Goal: Task Accomplishment & Management: Use online tool/utility

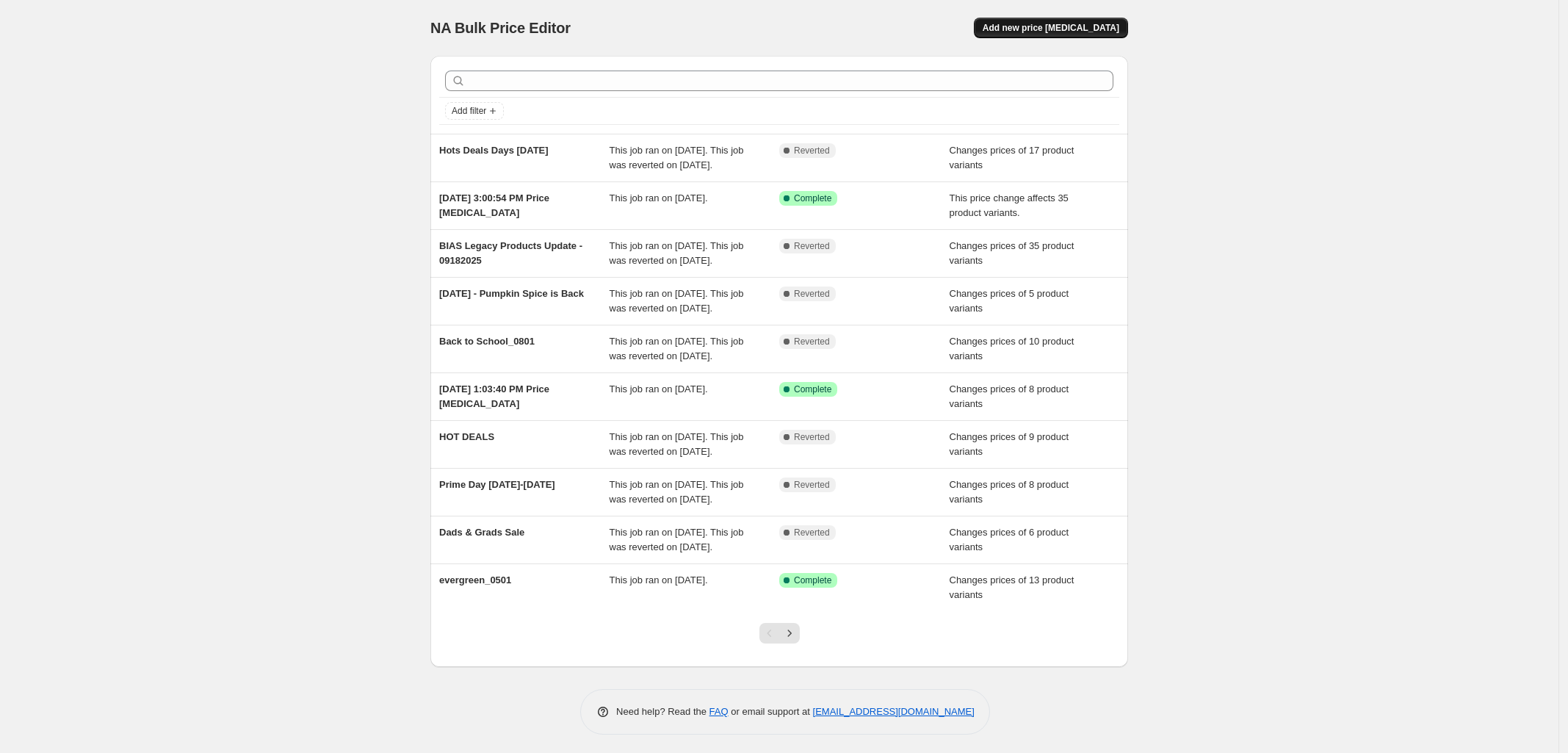
click at [1100, 28] on span "Add new price [MEDICAL_DATA]" at bounding box center [1051, 28] width 137 height 11
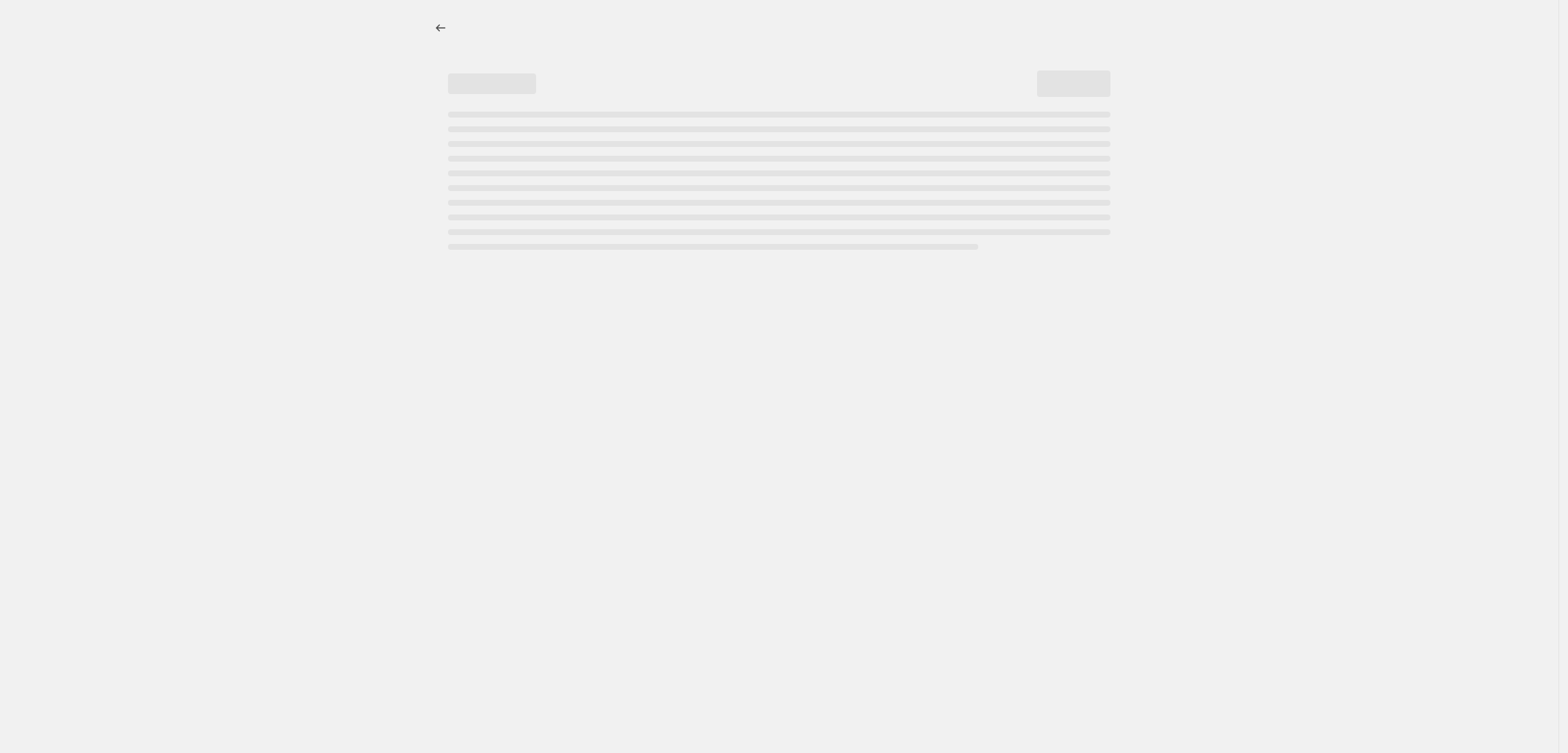
select select "percentage"
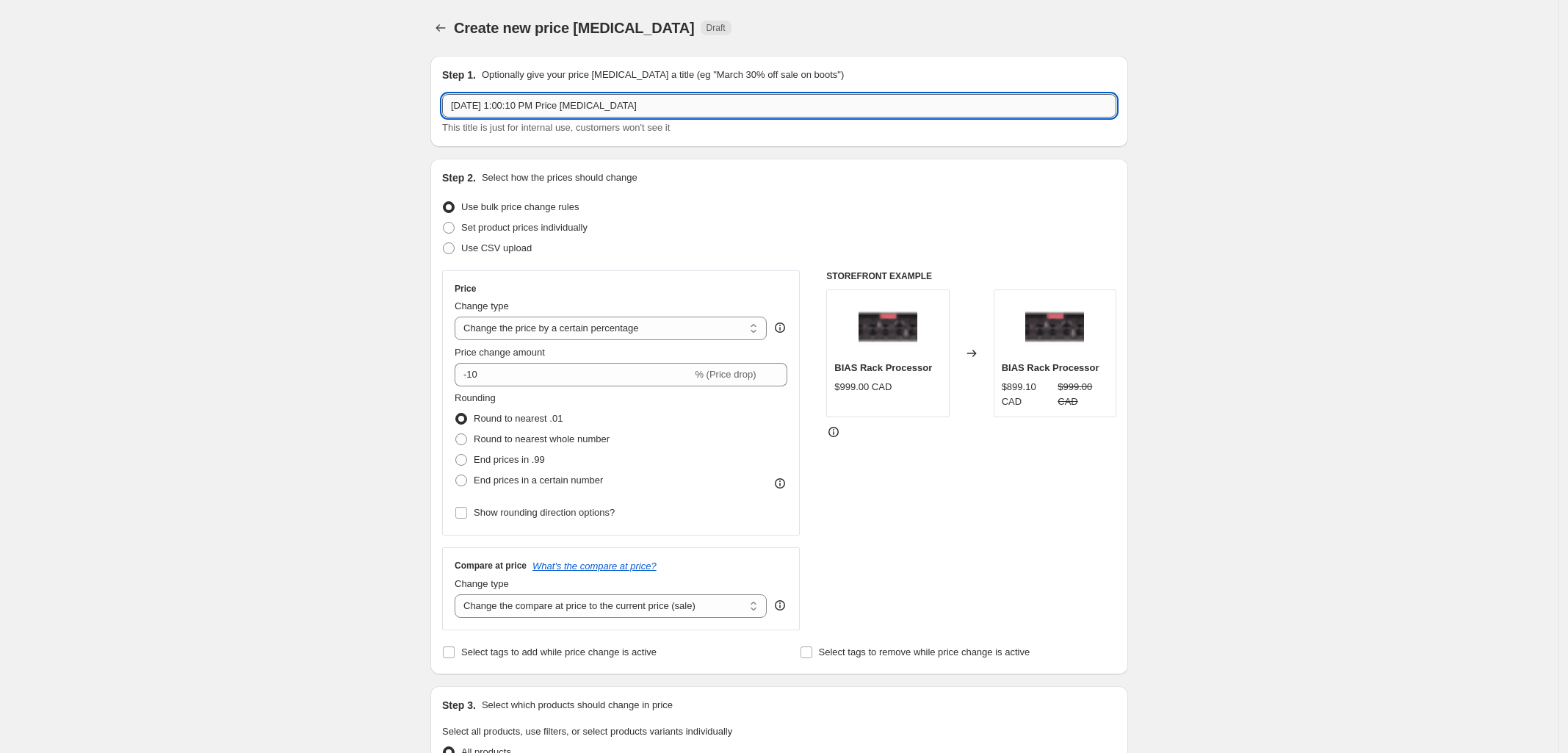
click at [599, 103] on input "[DATE] 1:00:10 PM Price [MEDICAL_DATA]" at bounding box center [779, 106] width 674 height 24
type input "Spark LIVE Oct Deal"
click at [452, 227] on span at bounding box center [449, 227] width 11 height 11
click at [444, 222] on input "Set product prices individually" at bounding box center [443, 221] width 1 height 1
radio input "true"
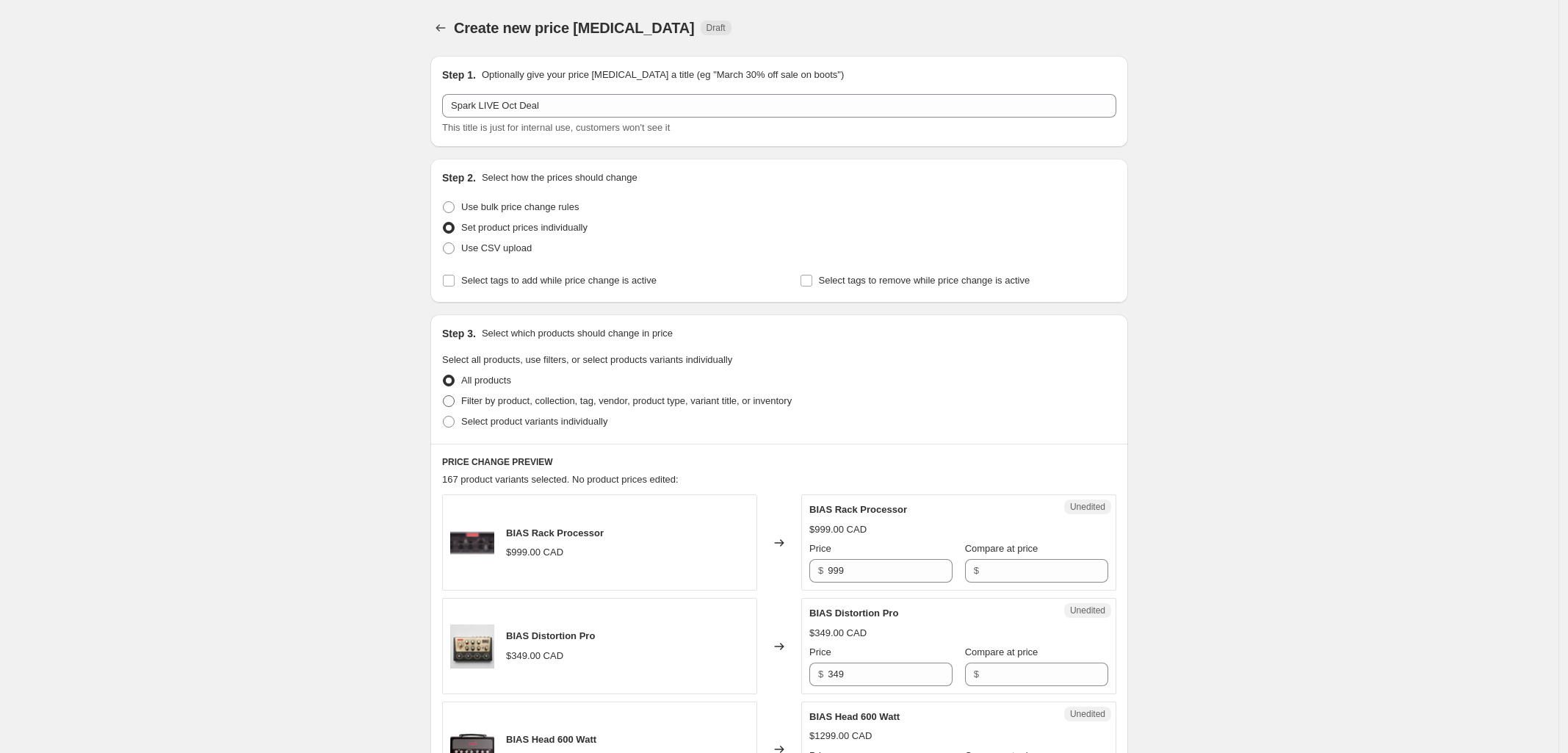
click at [452, 397] on span at bounding box center [449, 401] width 11 height 11
click at [444, 396] on input "Filter by product, collection, tag, vendor, product type, variant title, or inv…" at bounding box center [443, 395] width 1 height 1
radio input "true"
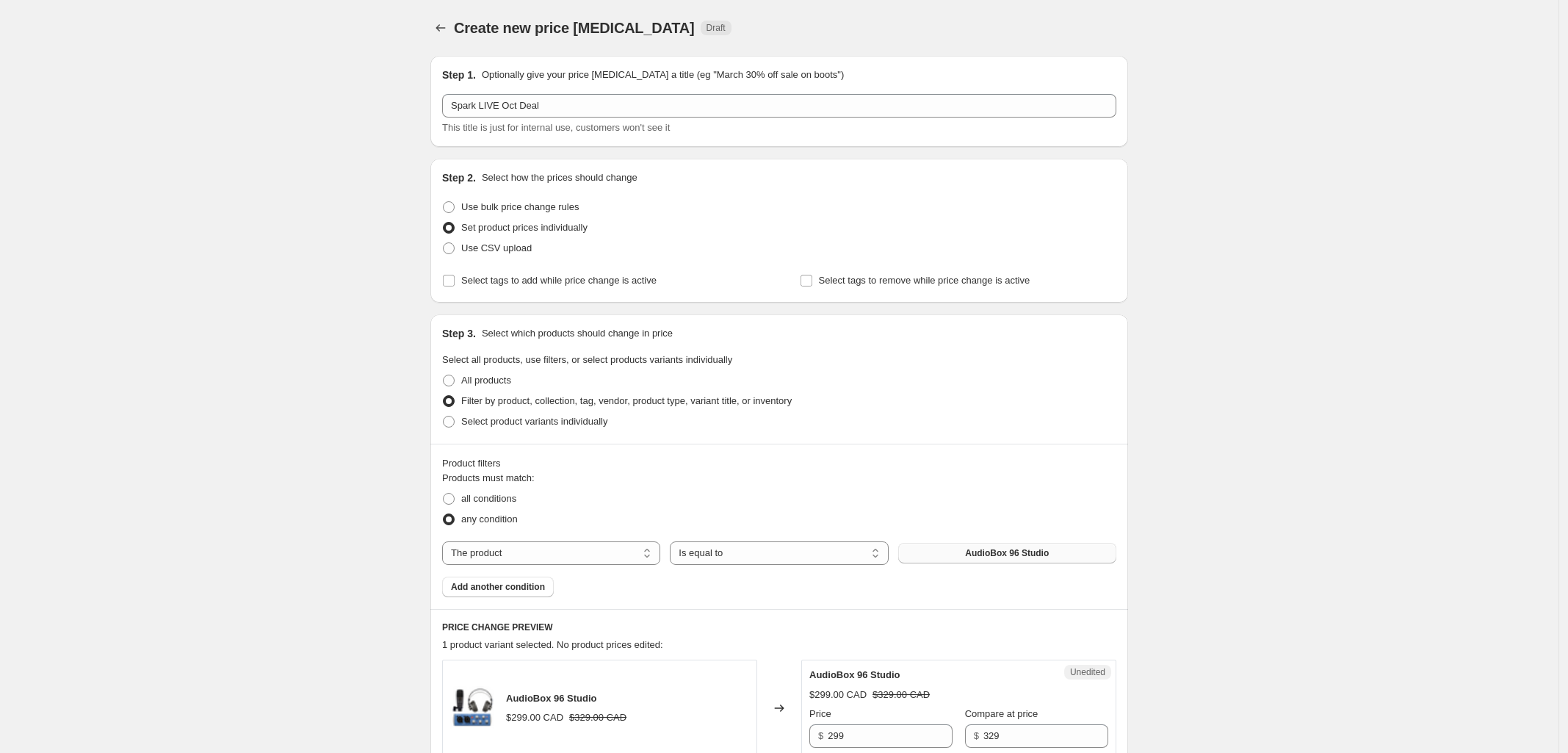
click at [1019, 551] on span "AudioBox 96 Studio" at bounding box center [1007, 553] width 84 height 11
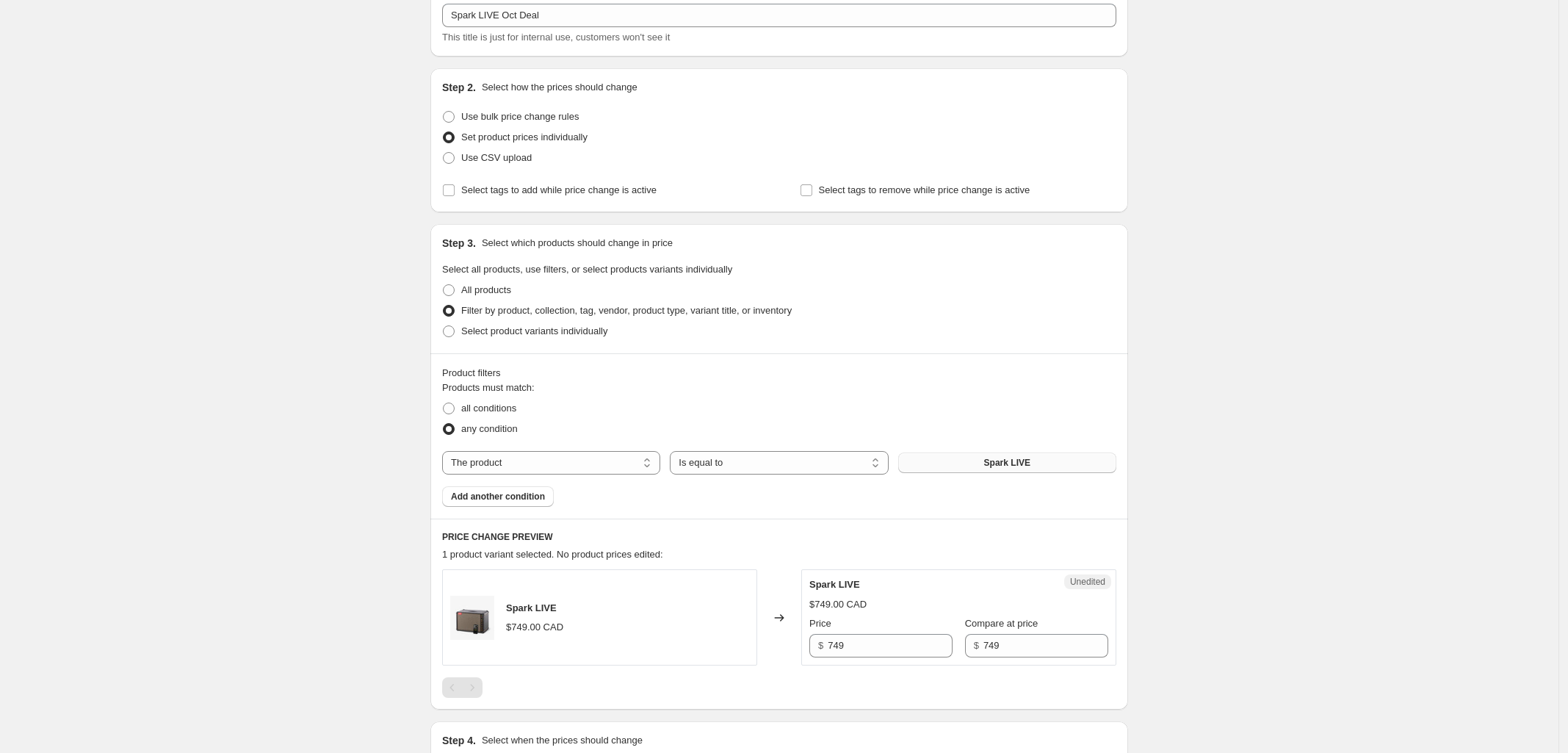
scroll to position [276, 0]
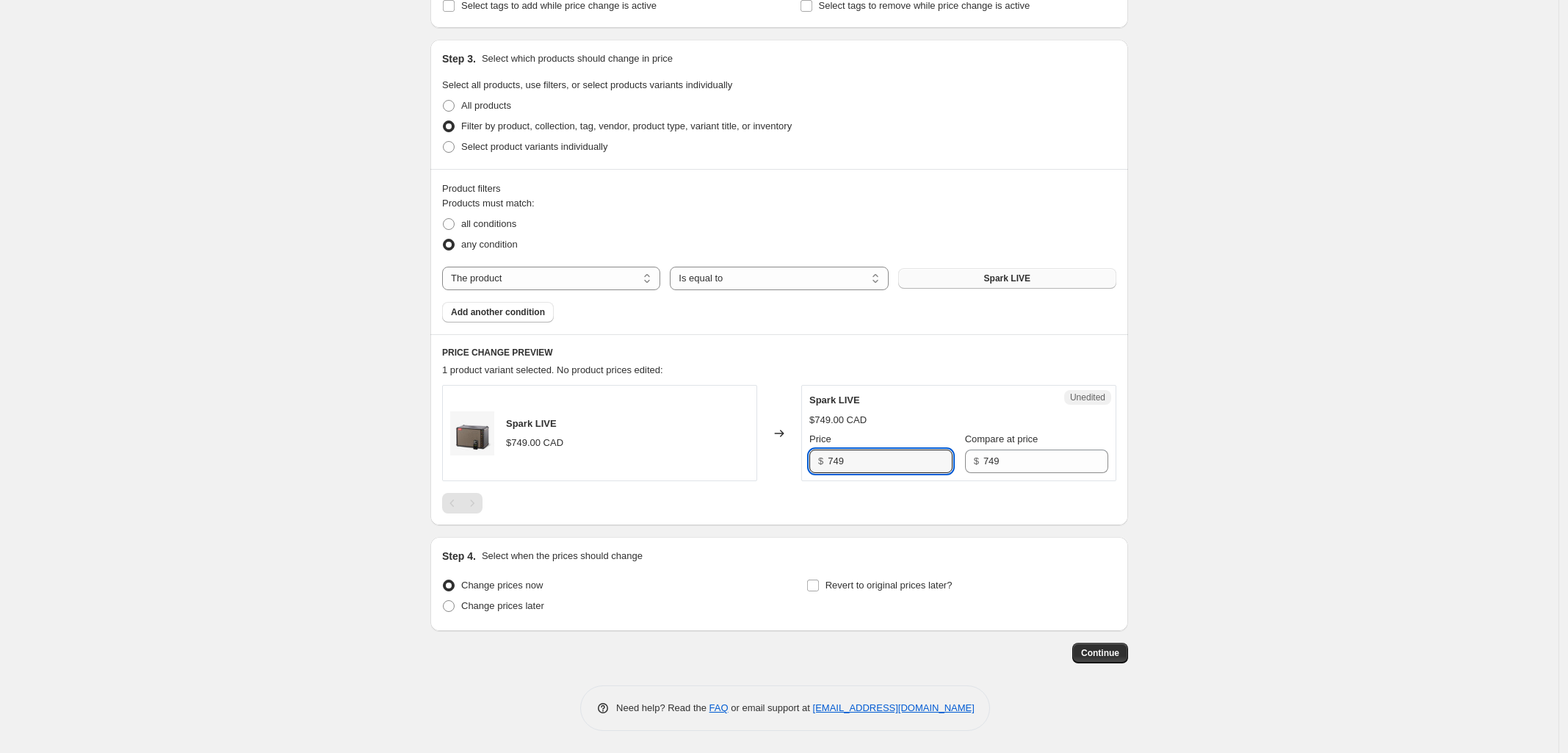
drag, startPoint x: 844, startPoint y: 452, endPoint x: 759, endPoint y: 452, distance: 85.0
click at [765, 452] on div "Spark LIVE $749.00 CAD Changed to Unedited Spark LIVE $749.00 CAD Price $ 749 C…" at bounding box center [779, 432] width 674 height 96
type input "709"
click at [1387, 440] on div "Create new price [MEDICAL_DATA]. This page is ready Create new price [MEDICAL_D…" at bounding box center [779, 239] width 1559 height 1027
click at [449, 613] on label "Change prices later" at bounding box center [493, 605] width 102 height 21
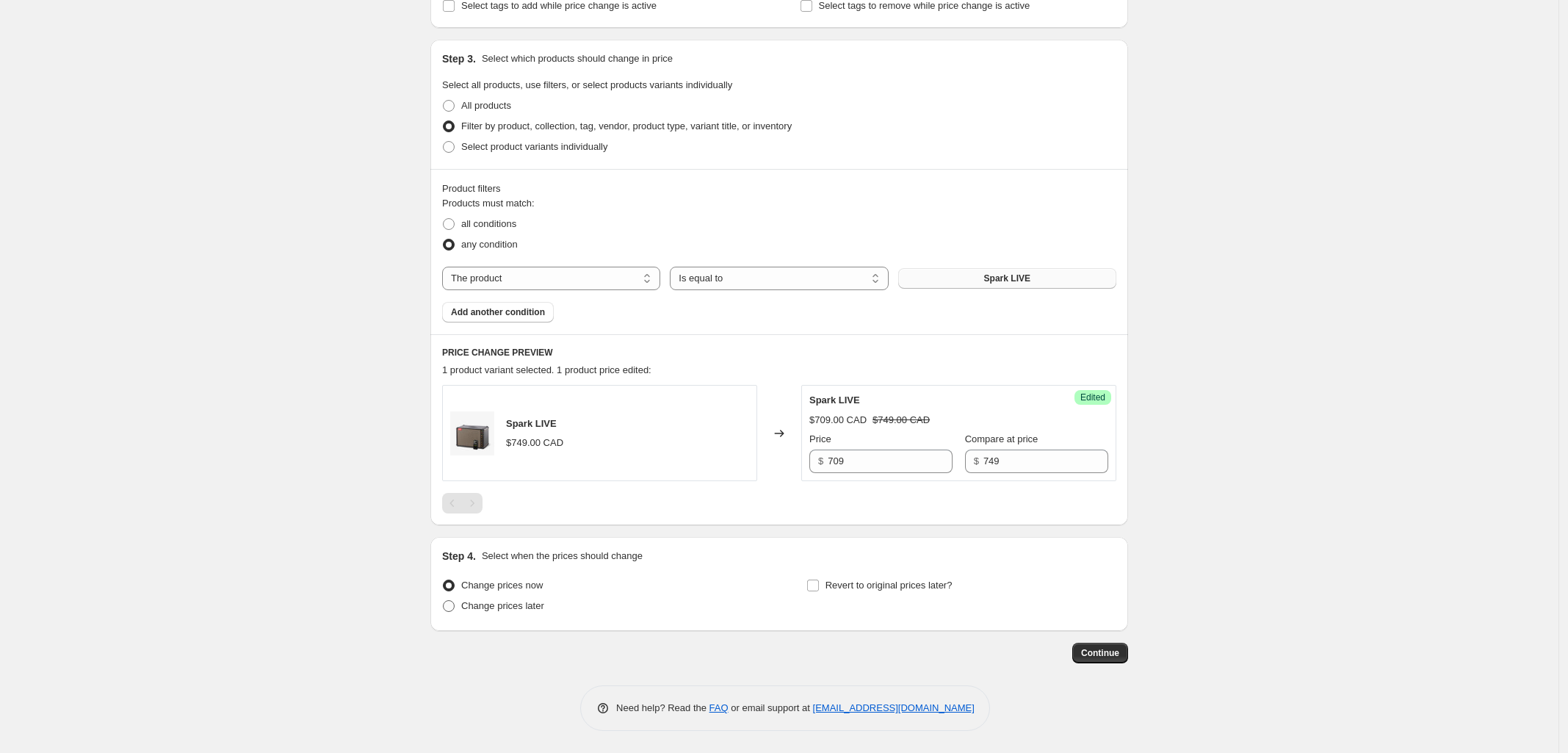
click at [444, 600] on input "Change prices later" at bounding box center [443, 600] width 1 height 1
radio input "true"
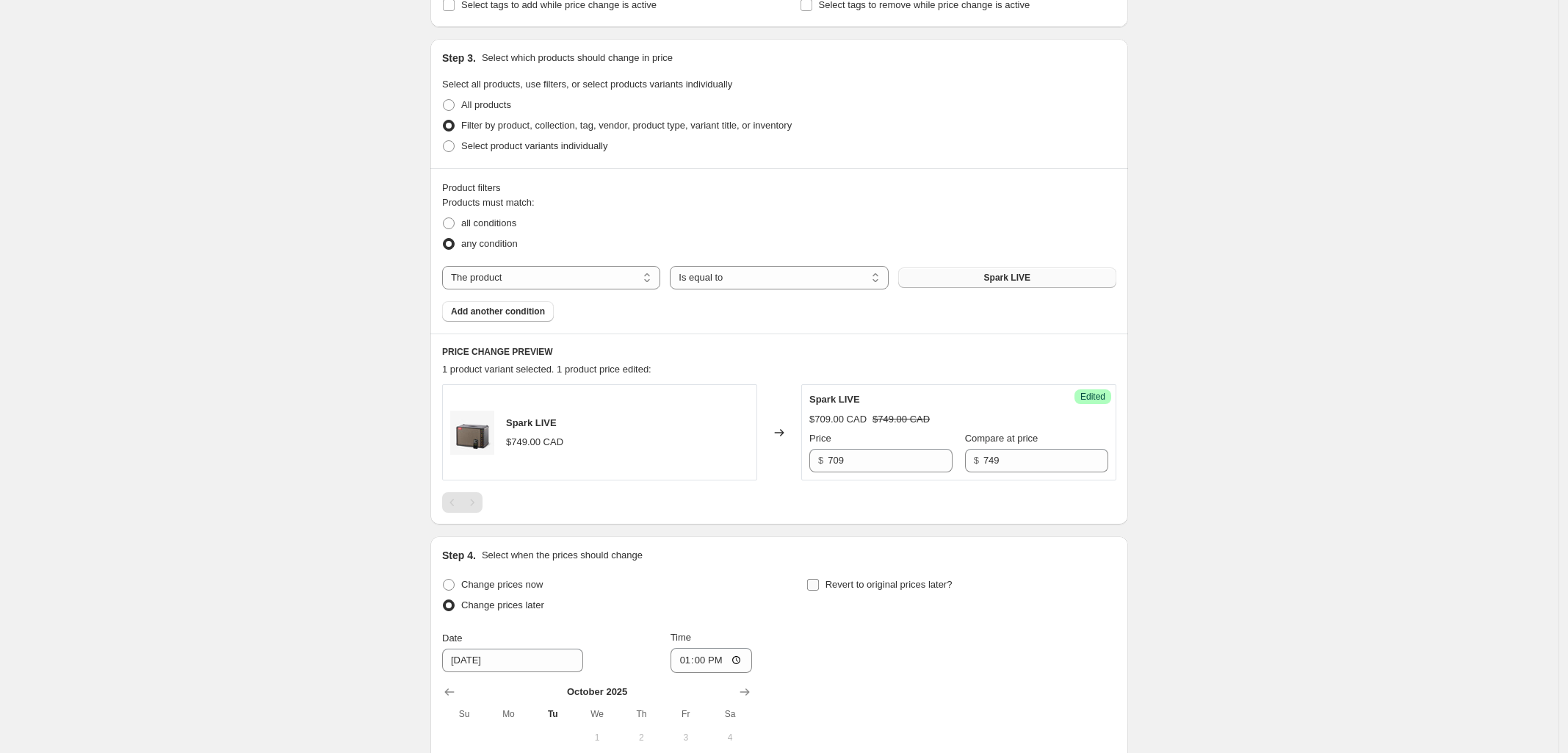
click at [819, 583] on input "Revert to original prices later?" at bounding box center [813, 584] width 11 height 11
checkbox input "true"
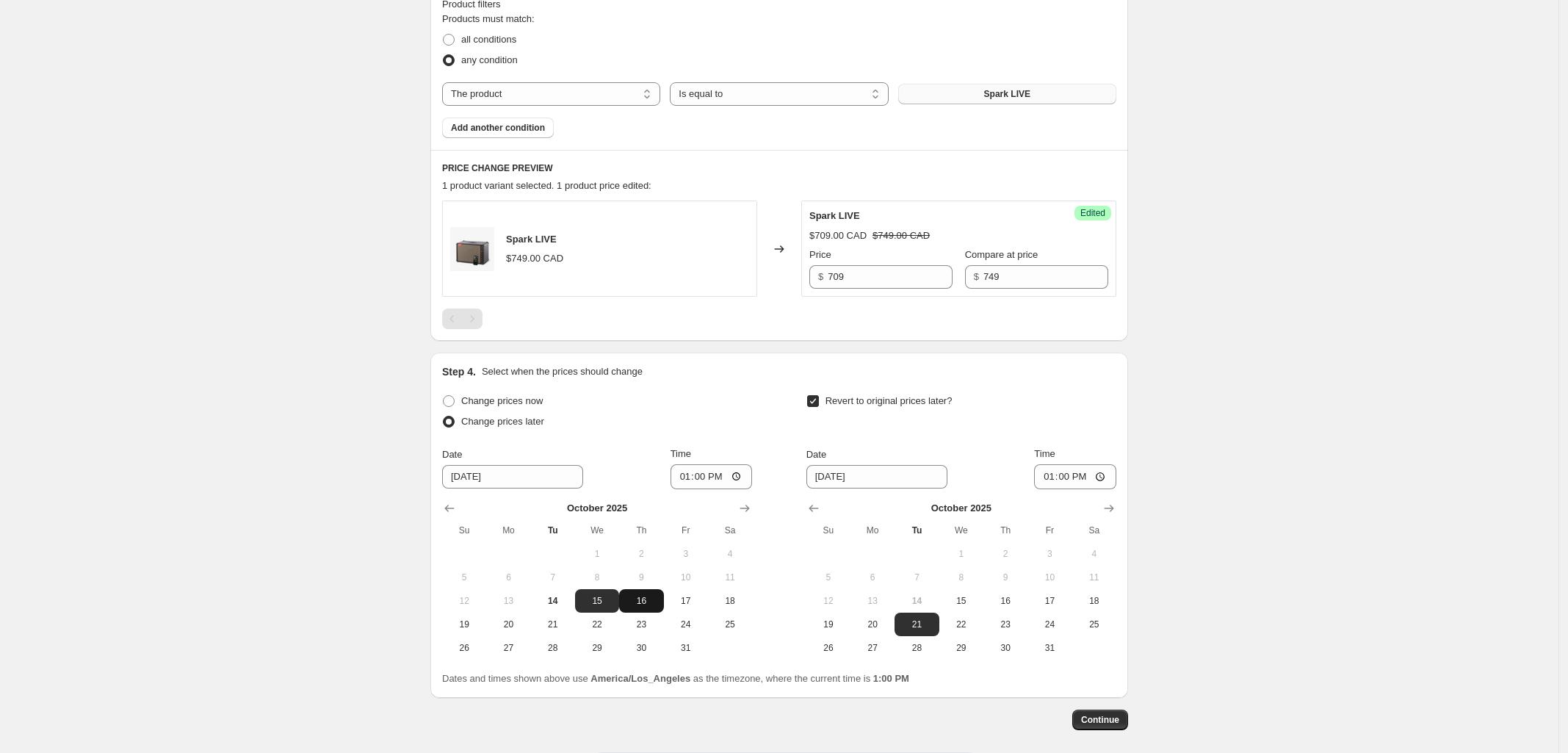
click at [650, 603] on span "16" at bounding box center [641, 600] width 32 height 11
type input "[DATE]"
click at [739, 478] on input "13:00" at bounding box center [711, 477] width 82 height 25
type input "00:00"
click at [770, 419] on div "Change prices now Change prices later Date [DATE] Time 00:00 [DATE] Su Mo Tu We…" at bounding box center [779, 525] width 674 height 269
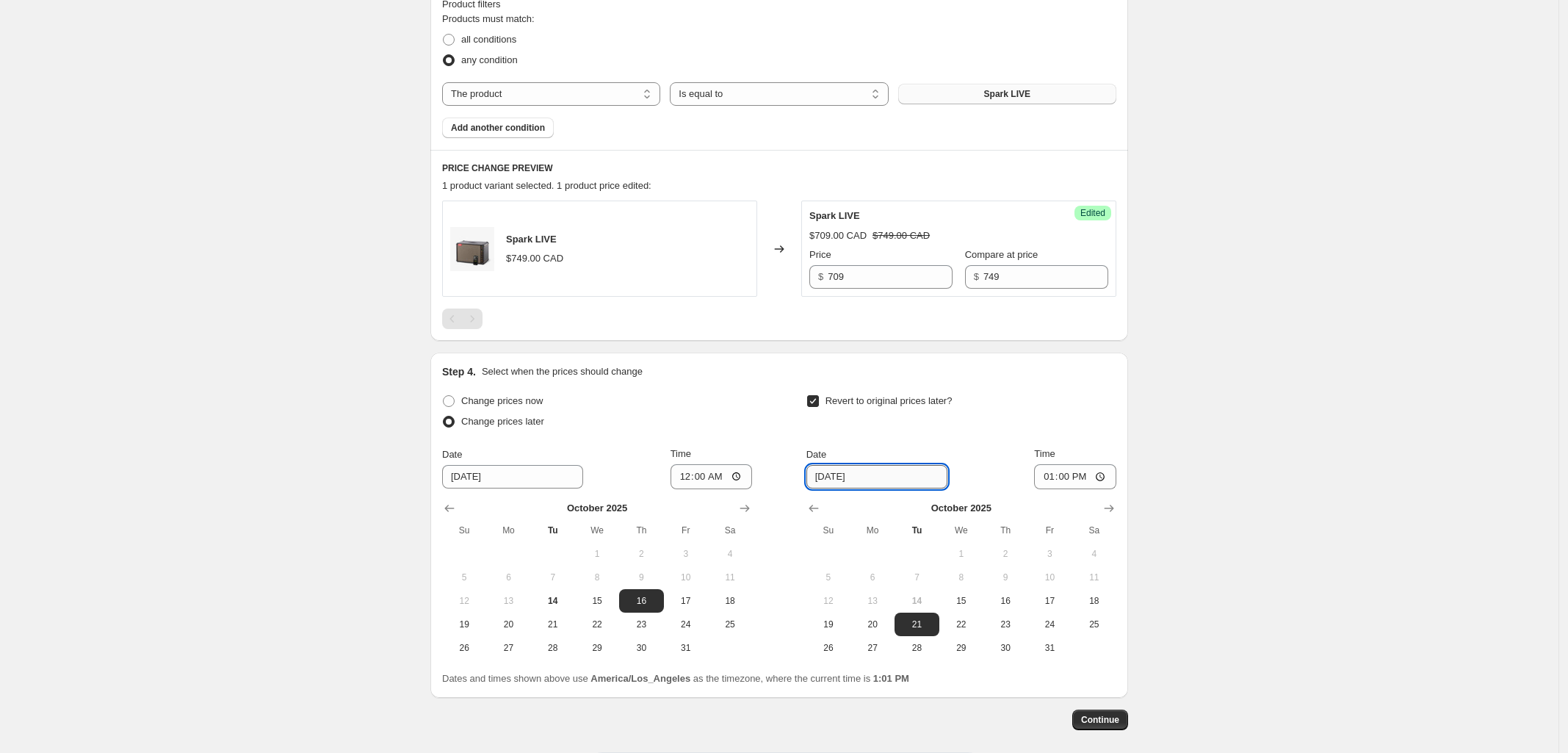
click at [920, 480] on input "[DATE]" at bounding box center [877, 477] width 141 height 24
click at [1114, 508] on icon "Show next month, November 2025" at bounding box center [1109, 508] width 10 height 7
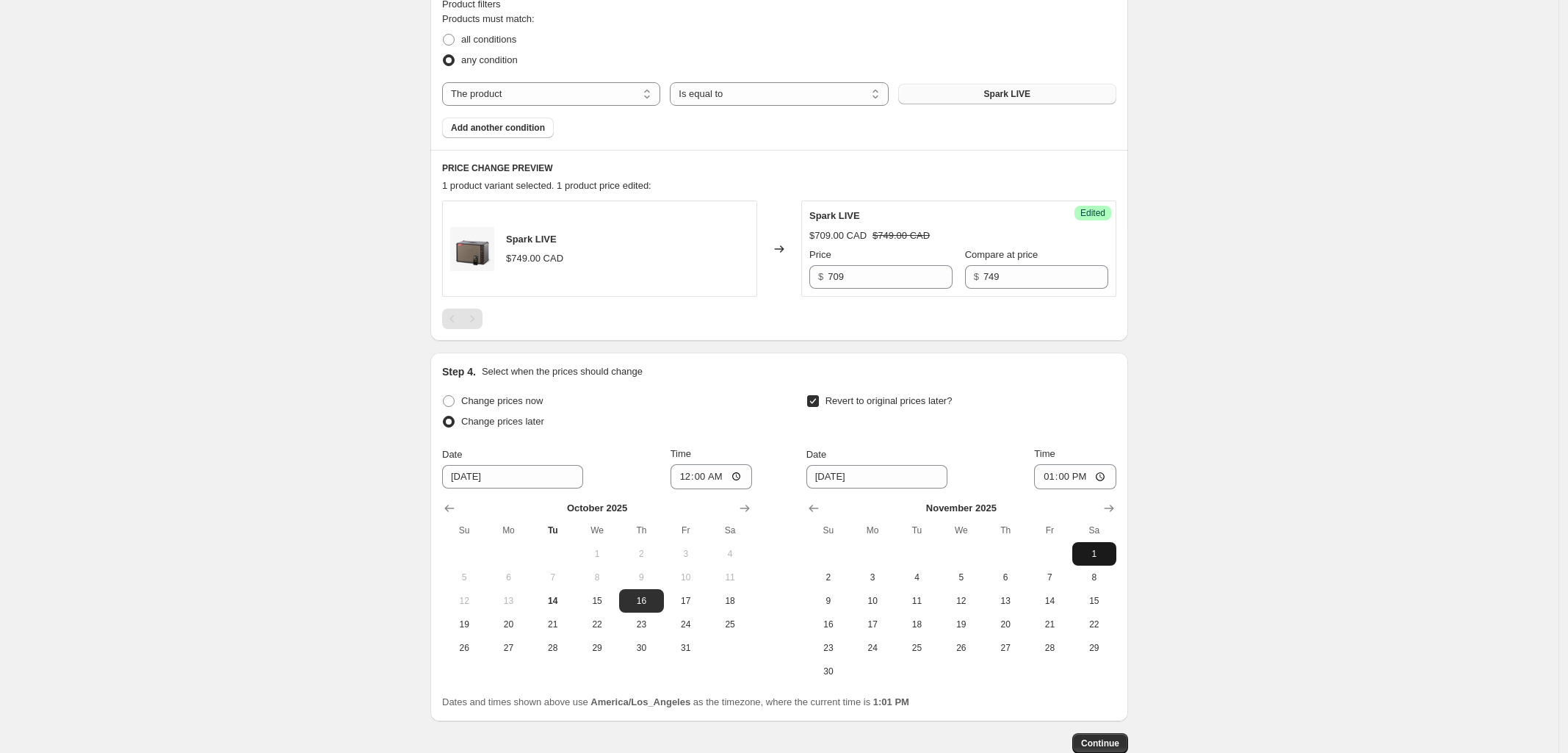
click at [1091, 551] on span "1" at bounding box center [1094, 554] width 32 height 11
type input "[DATE]"
click at [1104, 478] on input "13:00" at bounding box center [1075, 477] width 82 height 25
type input "23:59"
click at [1295, 578] on div "Create new price [MEDICAL_DATA]. This page is ready Create new price [MEDICAL_D…" at bounding box center [779, 191] width 1559 height 1302
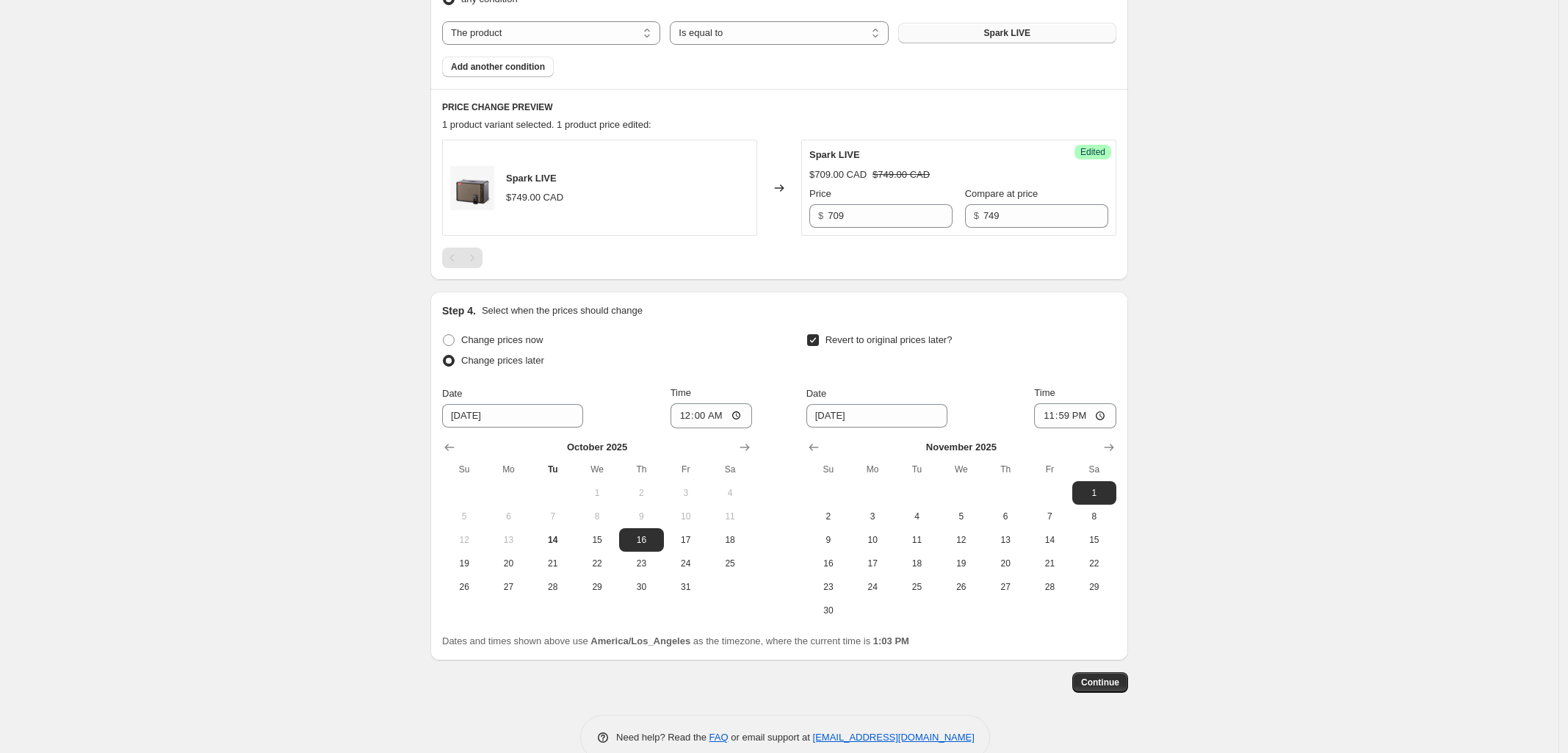
scroll to position [550, 0]
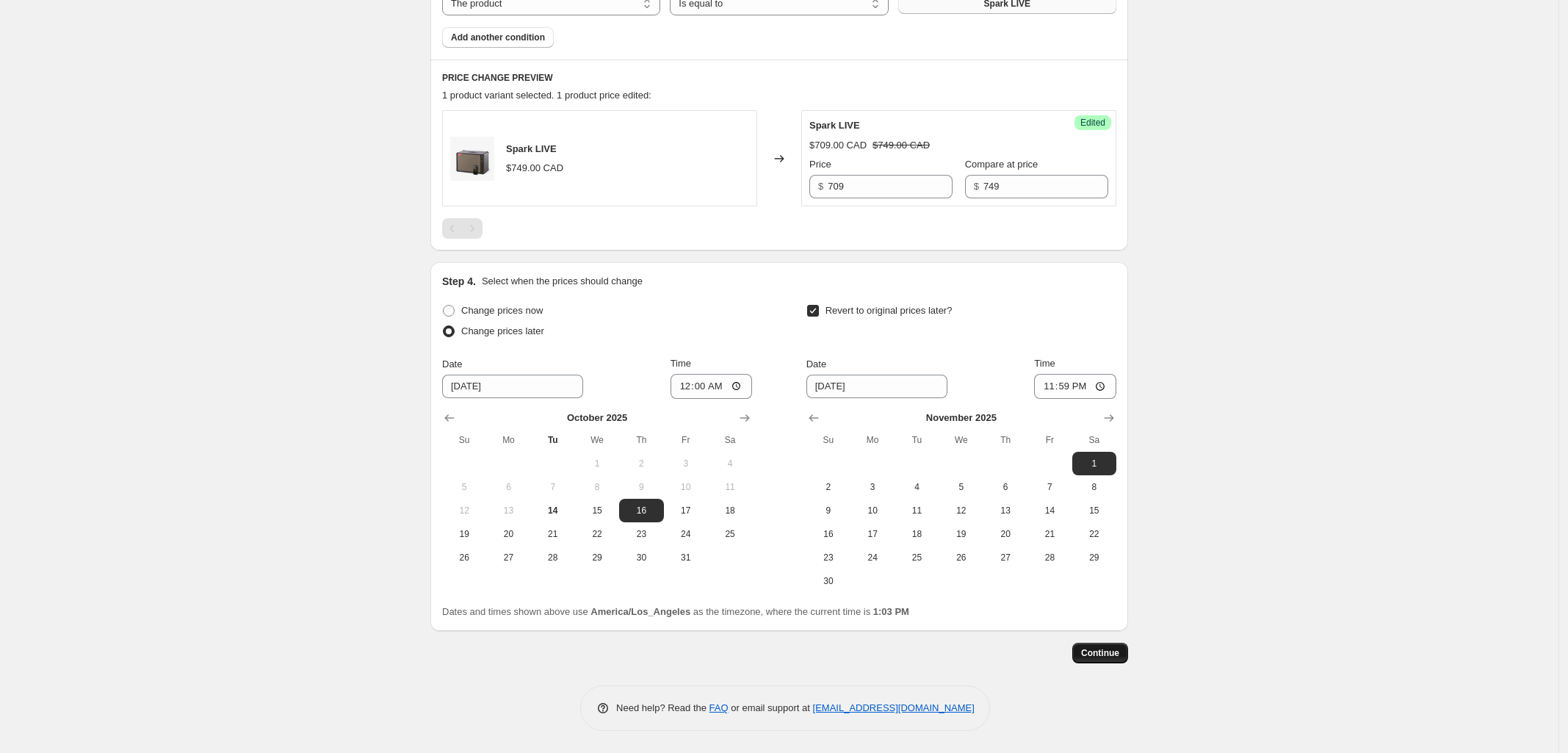
click at [1113, 649] on span "Continue" at bounding box center [1100, 653] width 39 height 11
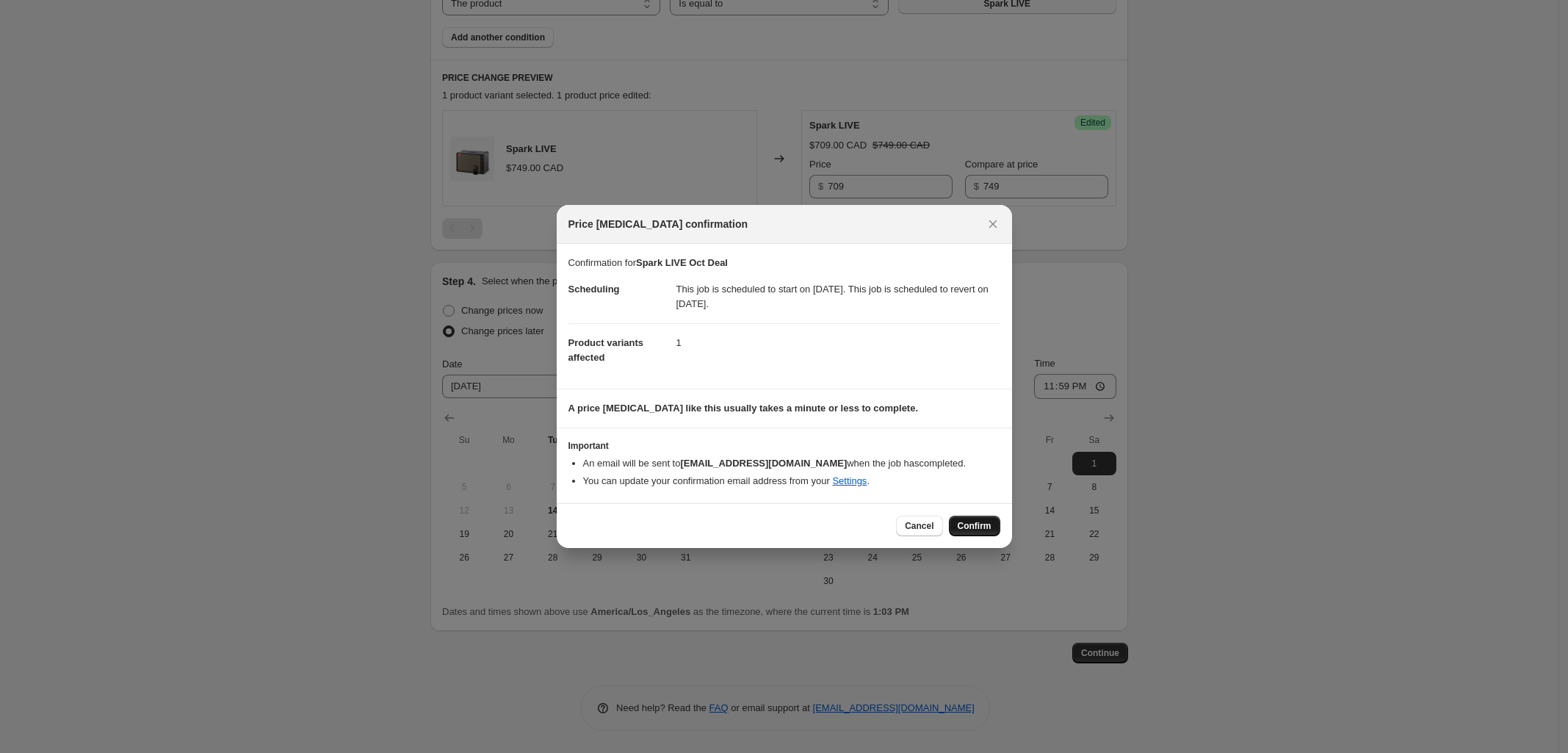
click at [985, 523] on span "Confirm" at bounding box center [974, 526] width 34 height 11
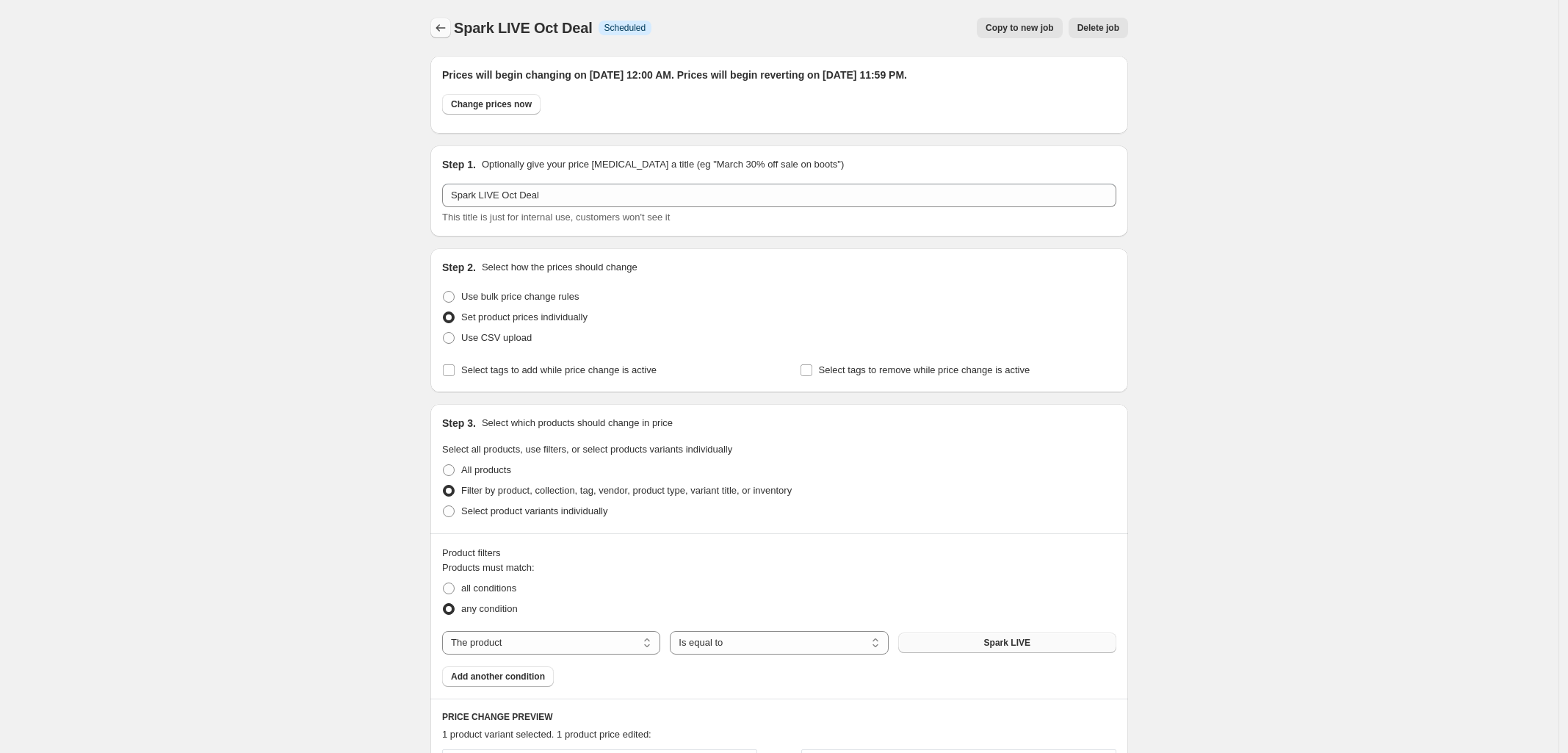
click at [441, 23] on icon "Price change jobs" at bounding box center [441, 28] width 15 height 15
